Goal: Share content: Share content

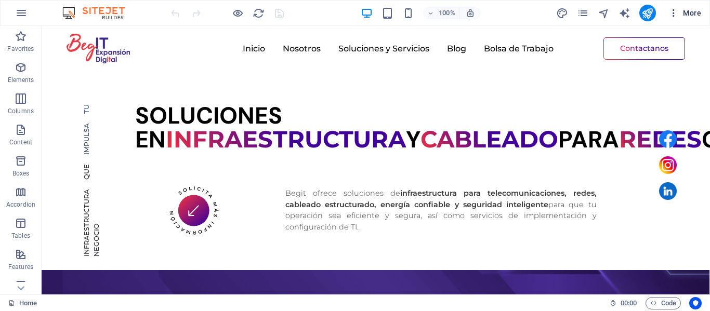
click at [674, 17] on icon "button" at bounding box center [673, 13] width 10 height 10
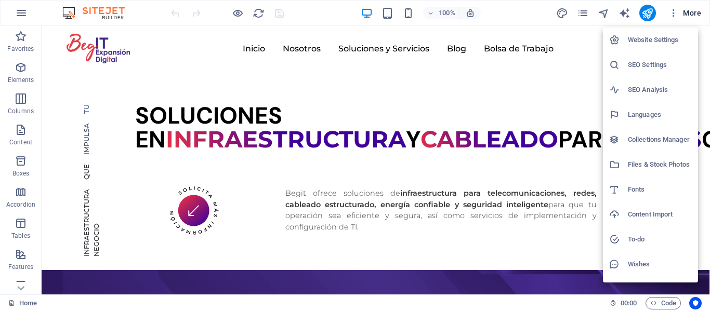
click at [622, 166] on div at bounding box center [618, 164] width 19 height 10
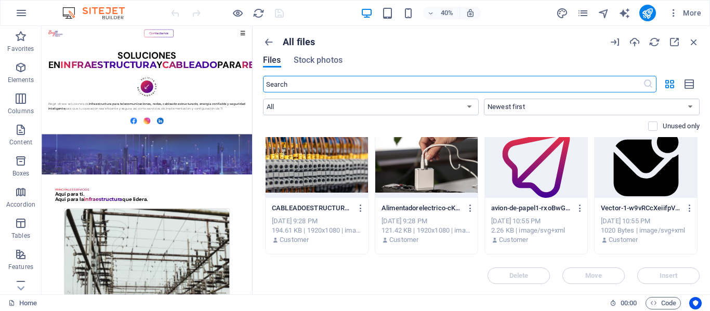
scroll to position [420, 0]
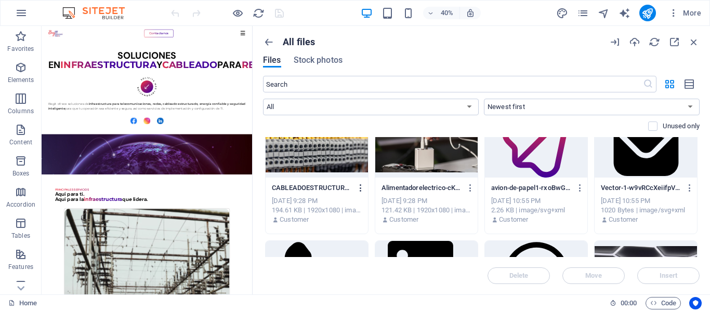
click at [361, 187] on icon "button" at bounding box center [361, 187] width 10 height 9
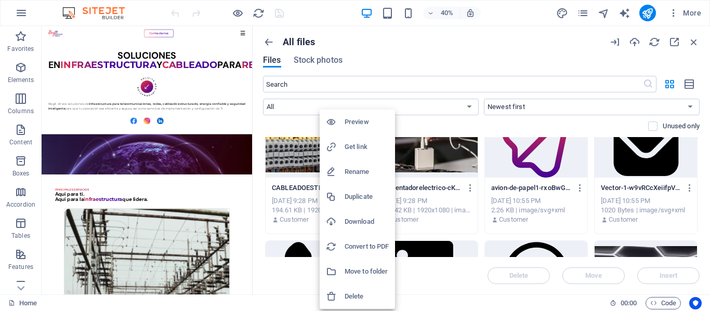
click at [361, 145] on h6 "Get link" at bounding box center [366, 147] width 44 height 12
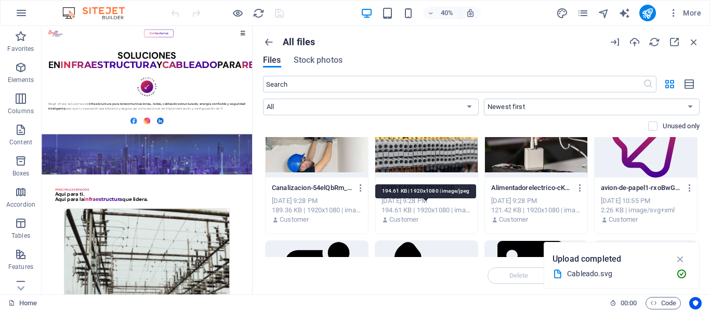
click at [462, 211] on div "194.61 KB | 1920x1080 | image/jpeg" at bounding box center [426, 210] width 90 height 9
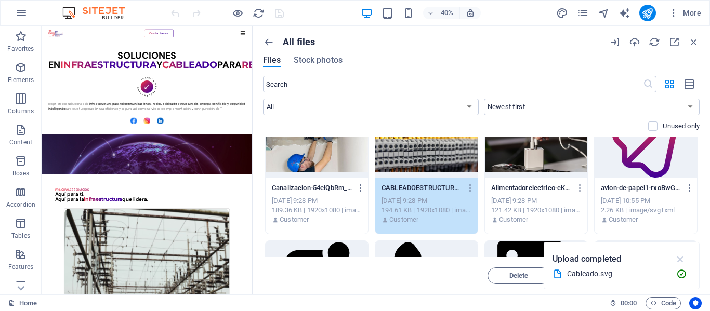
click at [683, 261] on icon "button" at bounding box center [680, 259] width 12 height 11
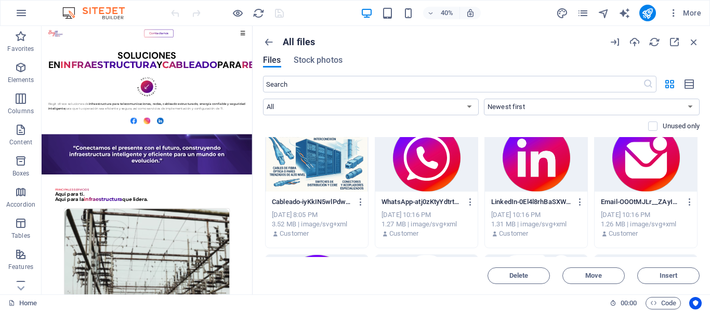
scroll to position [0, 0]
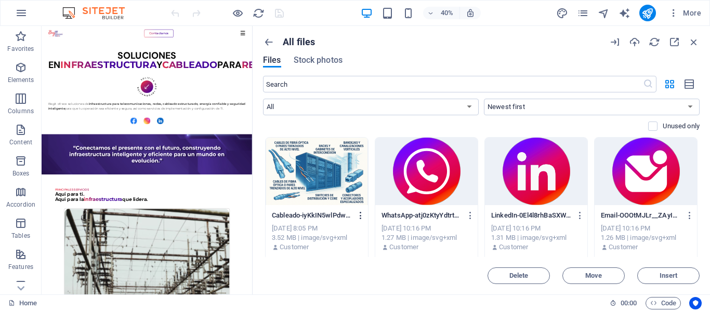
click at [363, 214] on icon "button" at bounding box center [361, 215] width 10 height 9
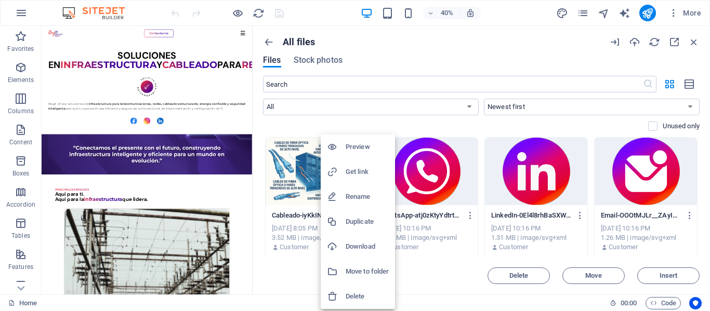
click at [363, 174] on h6 "Get link" at bounding box center [366, 172] width 43 height 12
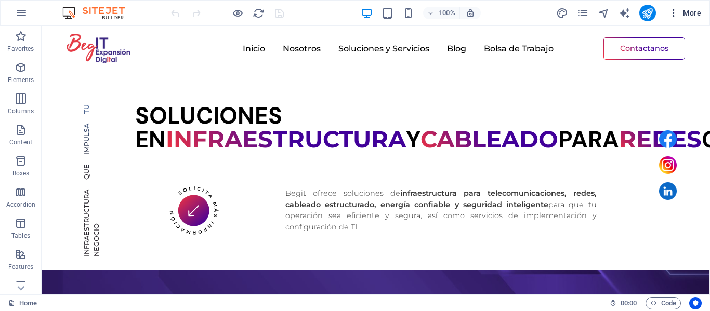
click at [672, 15] on icon "button" at bounding box center [673, 13] width 10 height 10
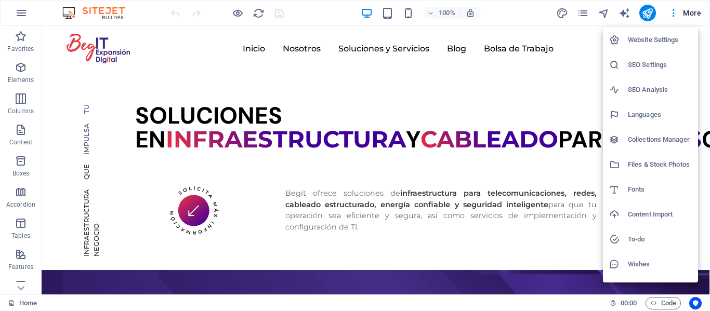
click at [641, 164] on h6 "Files & Stock Photos" at bounding box center [660, 164] width 64 height 12
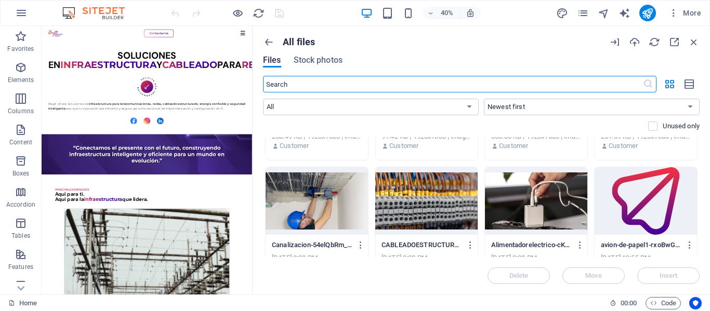
scroll to position [371, 0]
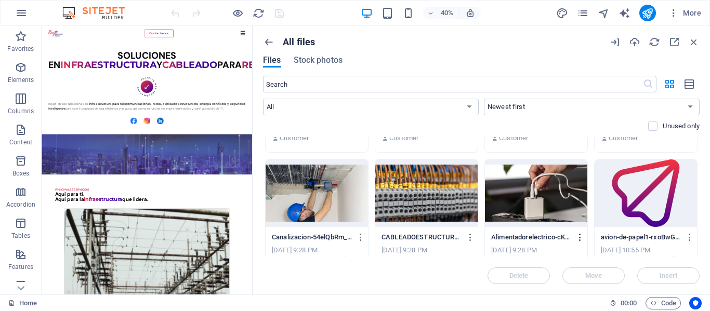
click at [579, 238] on icon "button" at bounding box center [580, 237] width 10 height 9
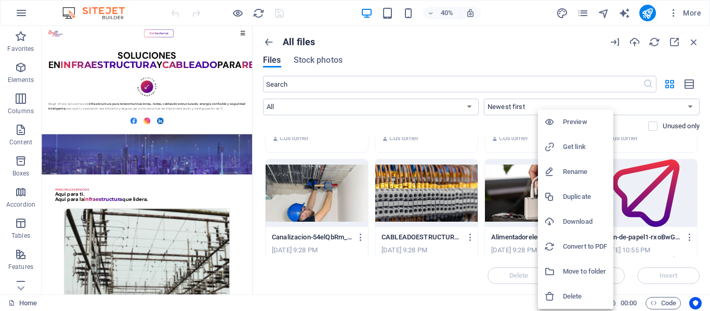
click at [556, 147] on div at bounding box center [553, 147] width 19 height 10
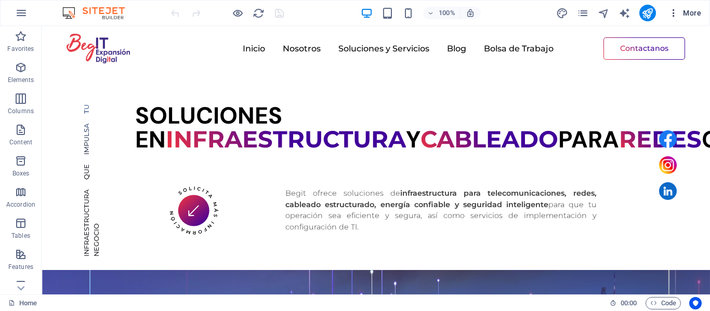
click at [672, 14] on icon "button" at bounding box center [673, 13] width 10 height 10
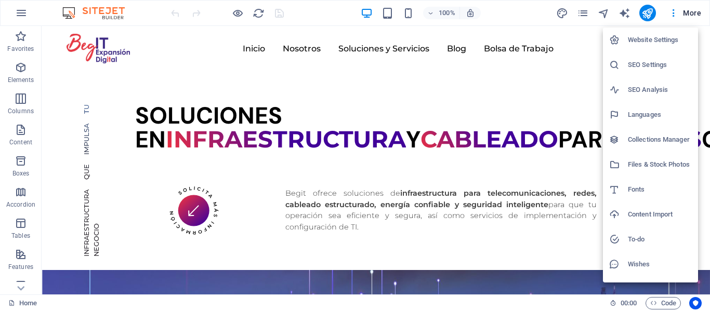
click at [649, 163] on h6 "Files & Stock Photos" at bounding box center [660, 164] width 64 height 12
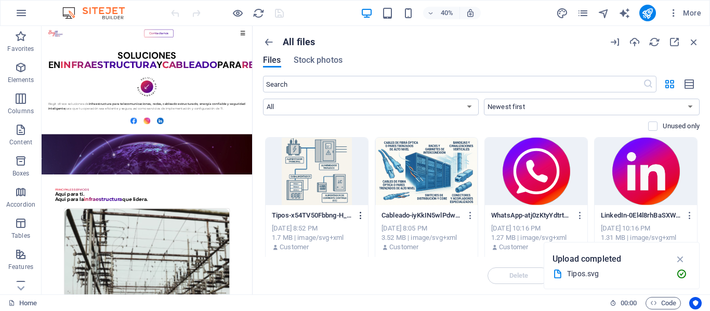
click at [362, 214] on icon "button" at bounding box center [361, 215] width 10 height 9
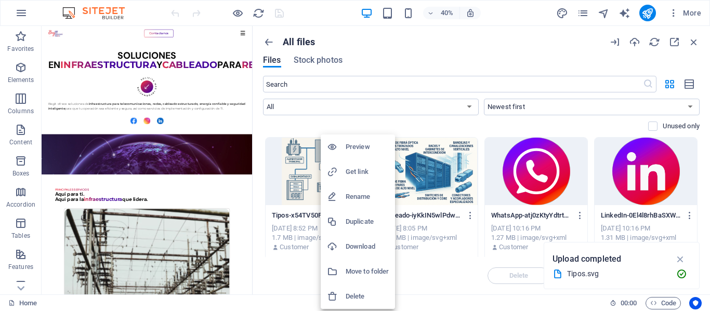
click at [354, 174] on h6 "Get link" at bounding box center [366, 172] width 43 height 12
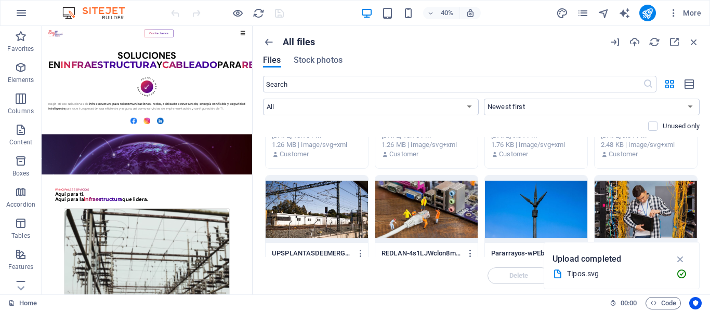
scroll to position [239, 0]
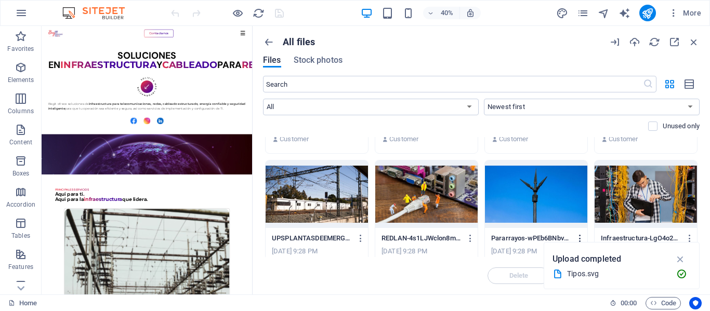
click at [578, 238] on icon "button" at bounding box center [580, 238] width 10 height 9
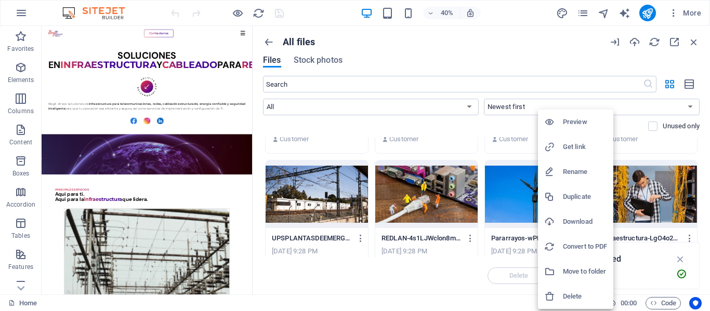
click at [565, 145] on h6 "Get link" at bounding box center [585, 147] width 44 height 12
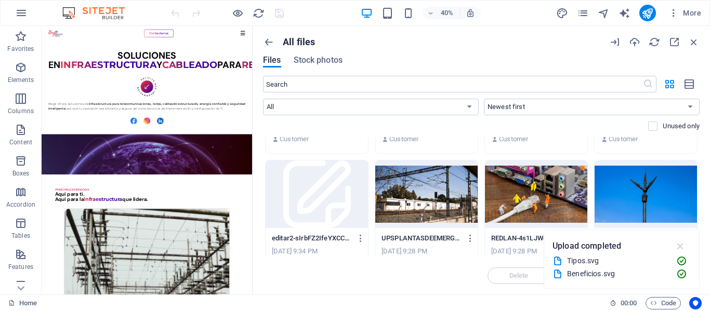
click at [681, 244] on icon "button" at bounding box center [680, 246] width 12 height 11
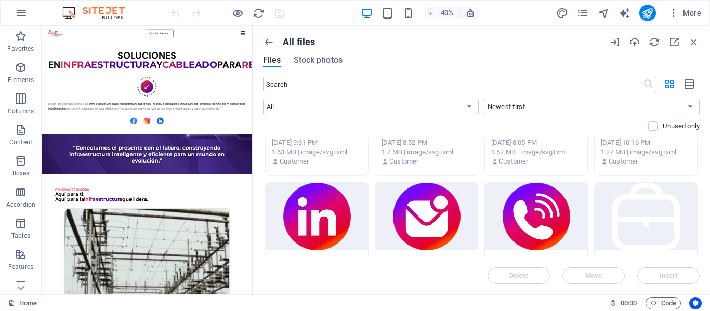
scroll to position [0, 0]
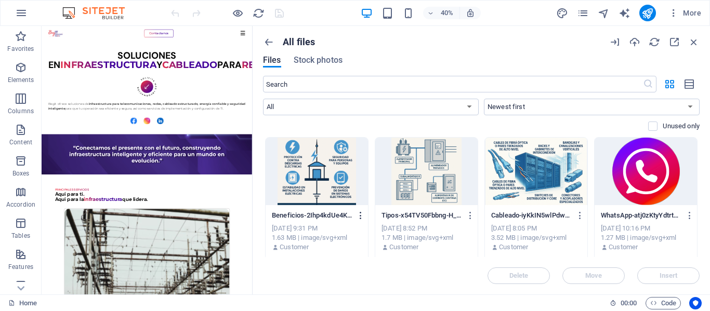
click at [360, 214] on icon "button" at bounding box center [361, 215] width 10 height 9
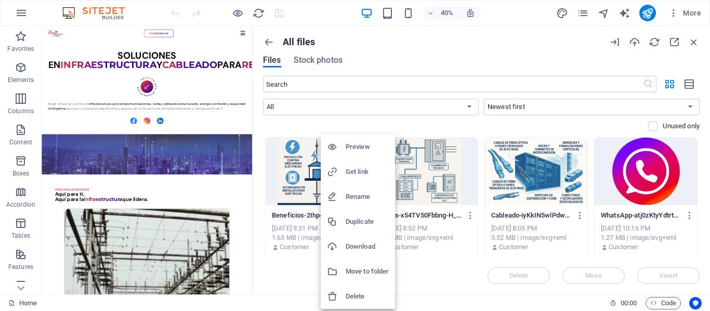
click at [348, 169] on h6 "Get link" at bounding box center [366, 172] width 43 height 12
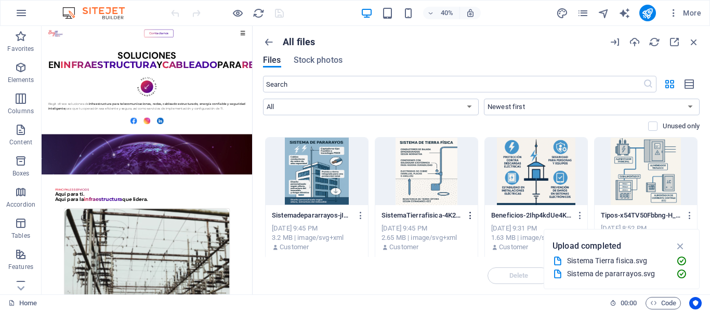
click at [470, 216] on icon "button" at bounding box center [470, 215] width 10 height 9
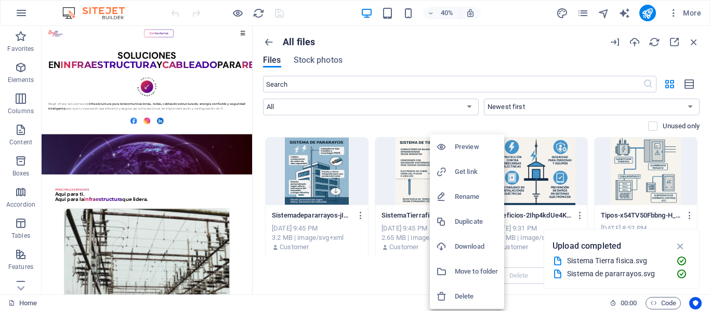
click at [467, 177] on h6 "Get link" at bounding box center [476, 172] width 43 height 12
